Goal: Task Accomplishment & Management: Use online tool/utility

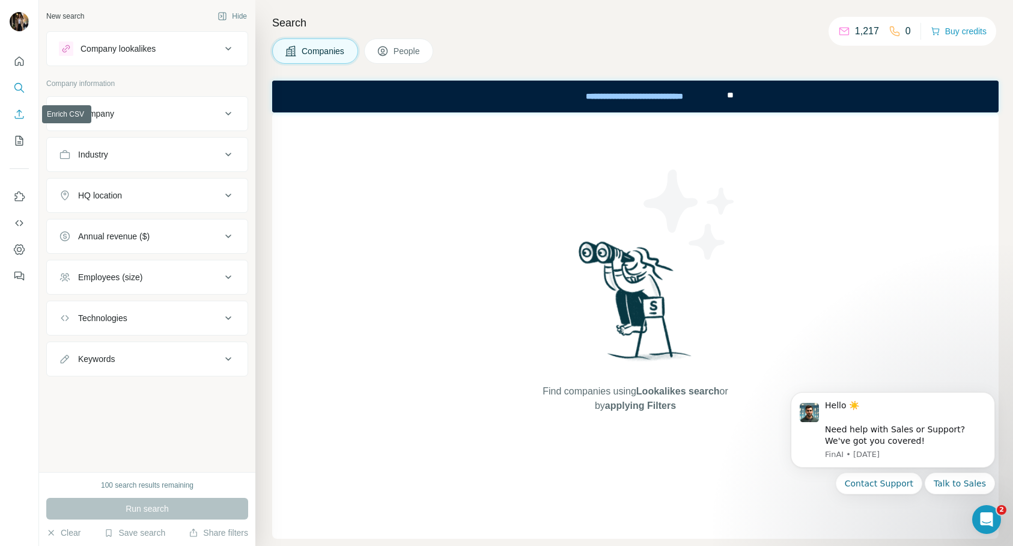
click at [16, 118] on icon "Enrich CSV" at bounding box center [19, 114] width 12 height 12
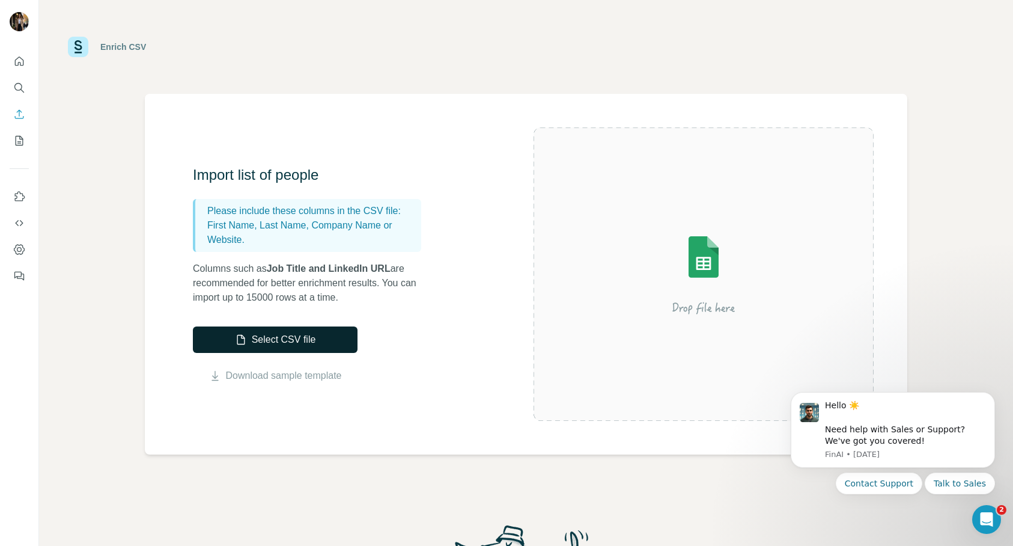
click at [318, 340] on button "Select CSV file" at bounding box center [275, 339] width 165 height 26
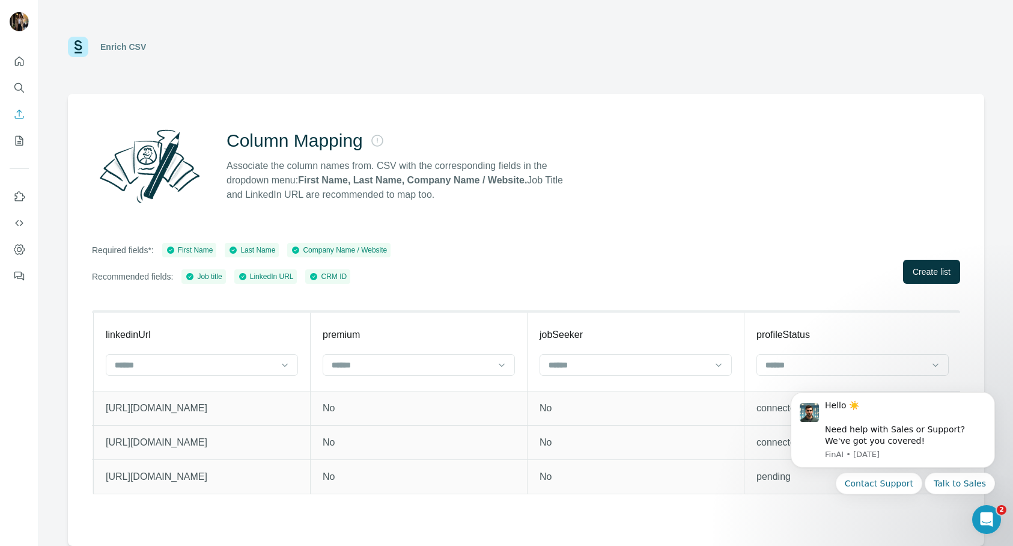
scroll to position [0, 2390]
click at [922, 275] on span "Create list" at bounding box center [932, 272] width 38 height 12
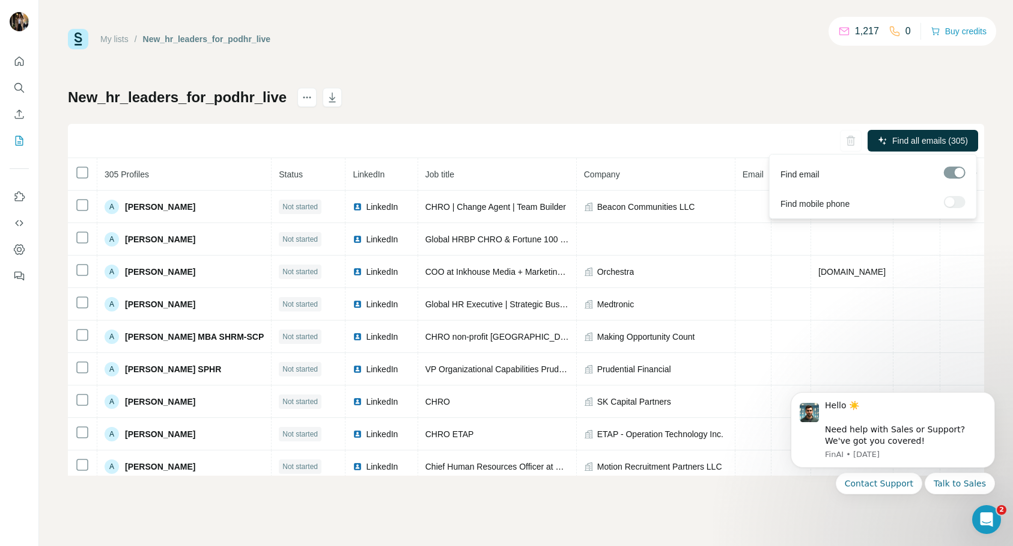
click at [913, 141] on span "Find all emails (305)" at bounding box center [930, 141] width 76 height 12
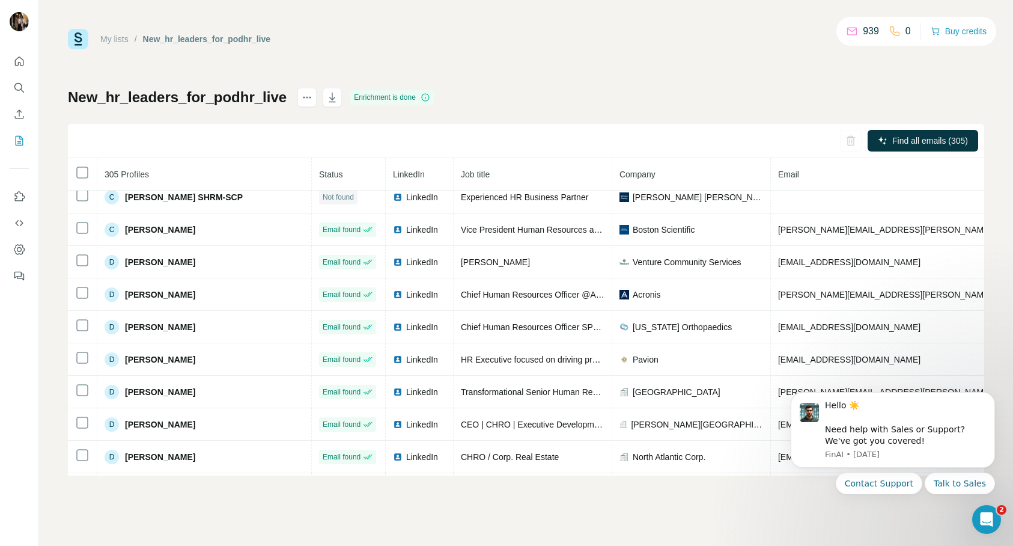
scroll to position [1669, 0]
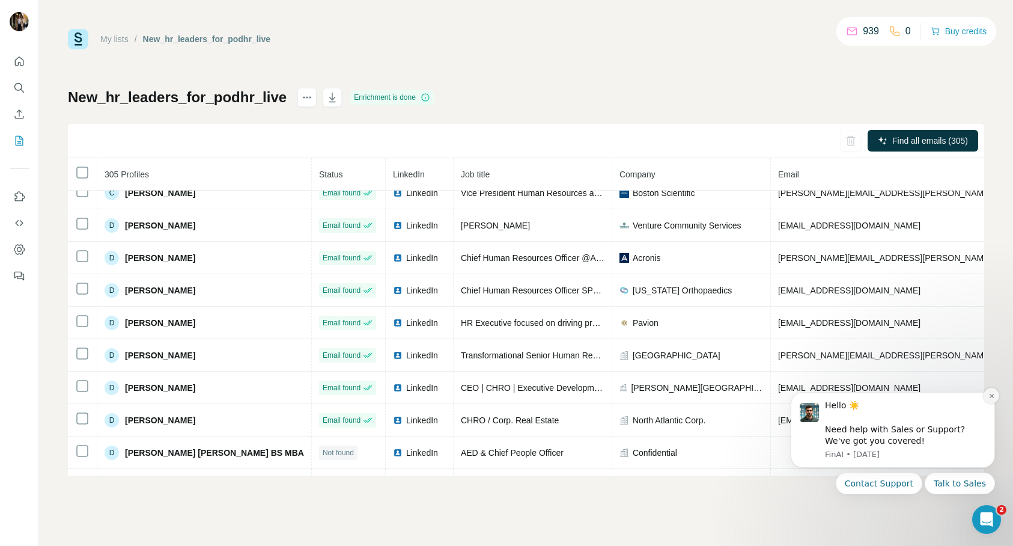
click at [992, 397] on icon "Dismiss notification" at bounding box center [992, 395] width 7 height 7
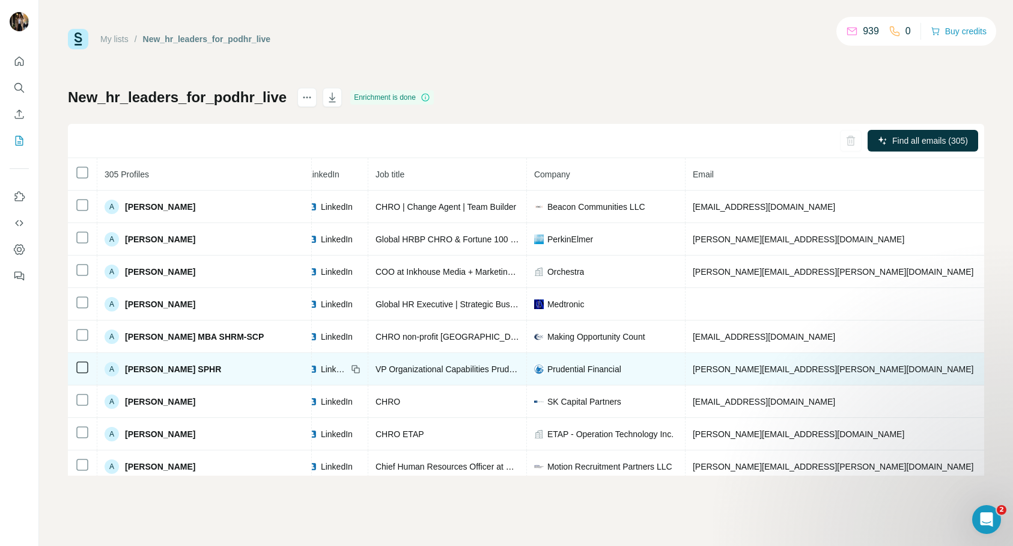
scroll to position [0, 255]
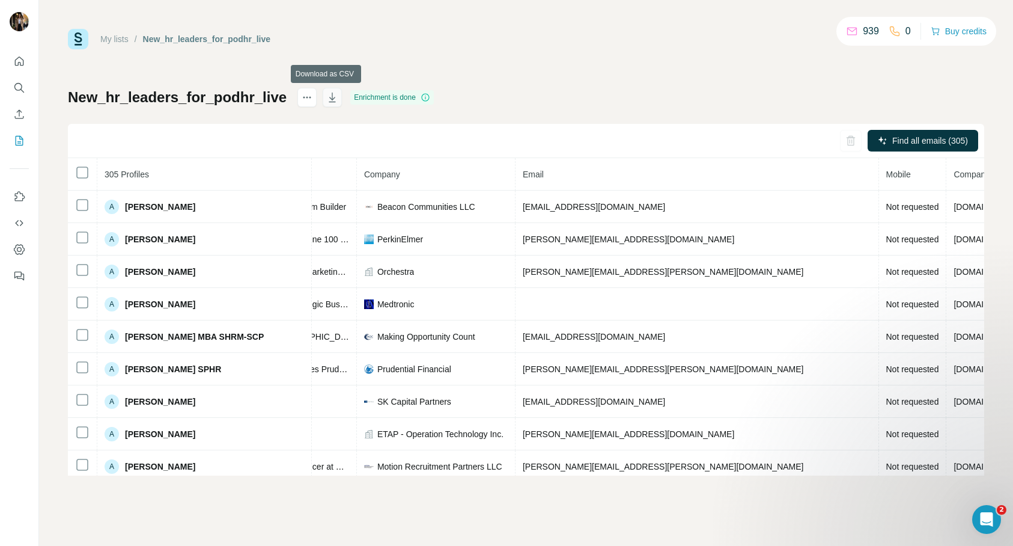
click at [330, 96] on icon "button" at bounding box center [332, 97] width 12 height 12
